Goal: Transaction & Acquisition: Purchase product/service

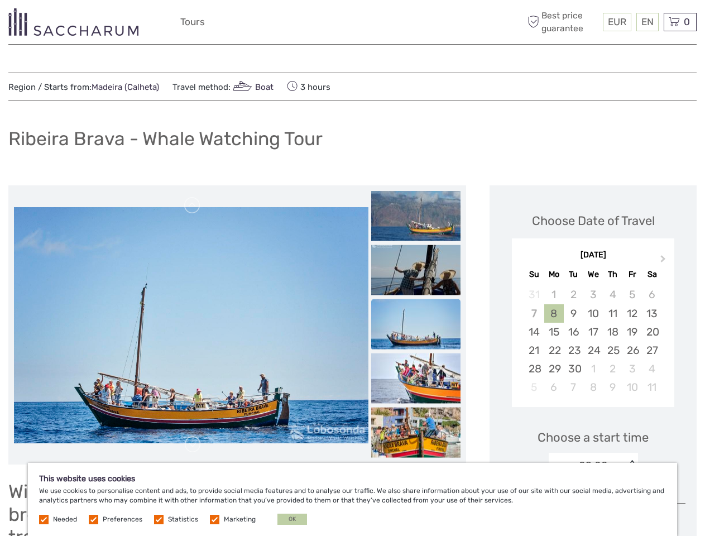
click at [352, 22] on div "EUR EUR $ £ EN English Español Deutsch Tours More Best price guarantee" at bounding box center [352, 21] width 345 height 27
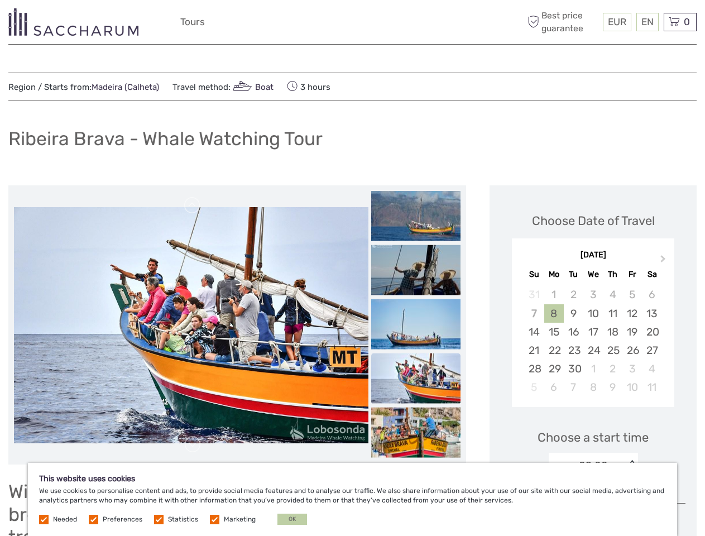
click at [617, 22] on span "EUR" at bounding box center [617, 21] width 18 height 11
click at [647, 22] on div "EN English Español Deutsch" at bounding box center [648, 22] width 22 height 18
click at [680, 22] on div "0 Items Total €0,00 Checkout The shopping cart is empty." at bounding box center [680, 22] width 33 height 18
click at [195, 325] on img at bounding box center [191, 325] width 355 height 236
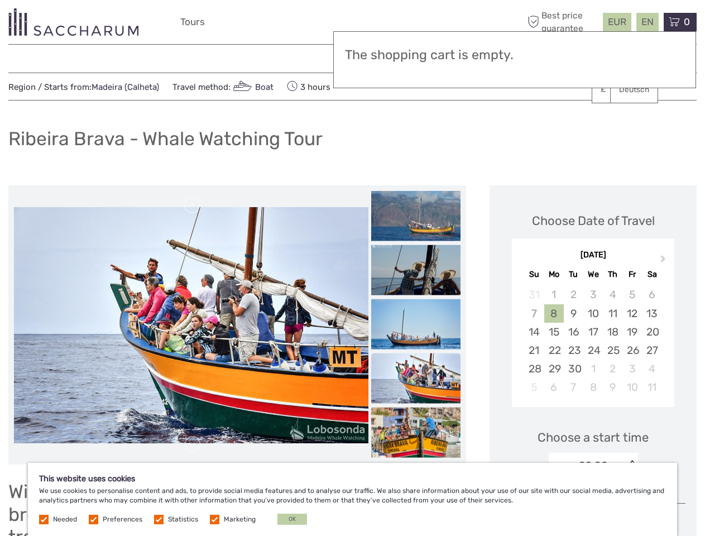
click at [197, 206] on link at bounding box center [193, 206] width 18 height 18
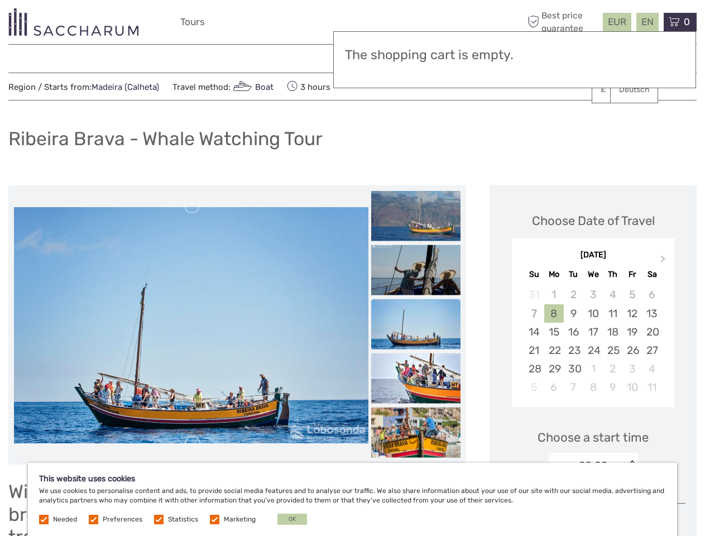
click at [197, 445] on link at bounding box center [193, 445] width 18 height 18
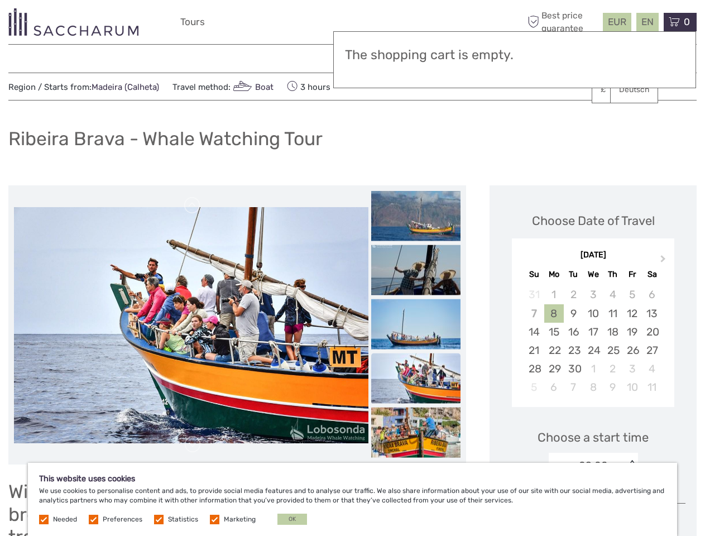
click at [425, 54] on h3 "The shopping cart is empty." at bounding box center [515, 55] width 340 height 16
